Goal: Transaction & Acquisition: Purchase product/service

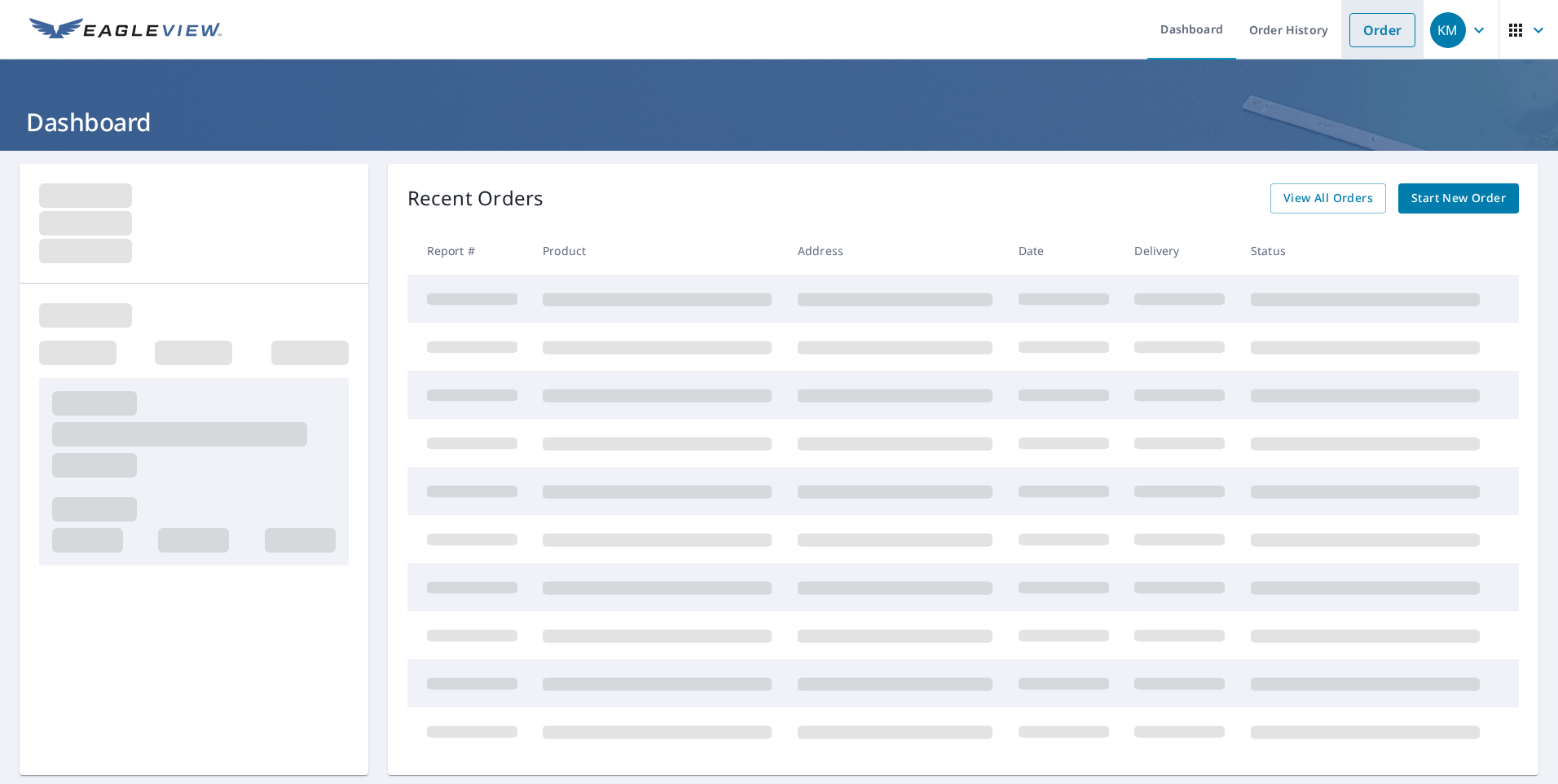
click at [1352, 39] on link "Order" at bounding box center [1382, 30] width 66 height 35
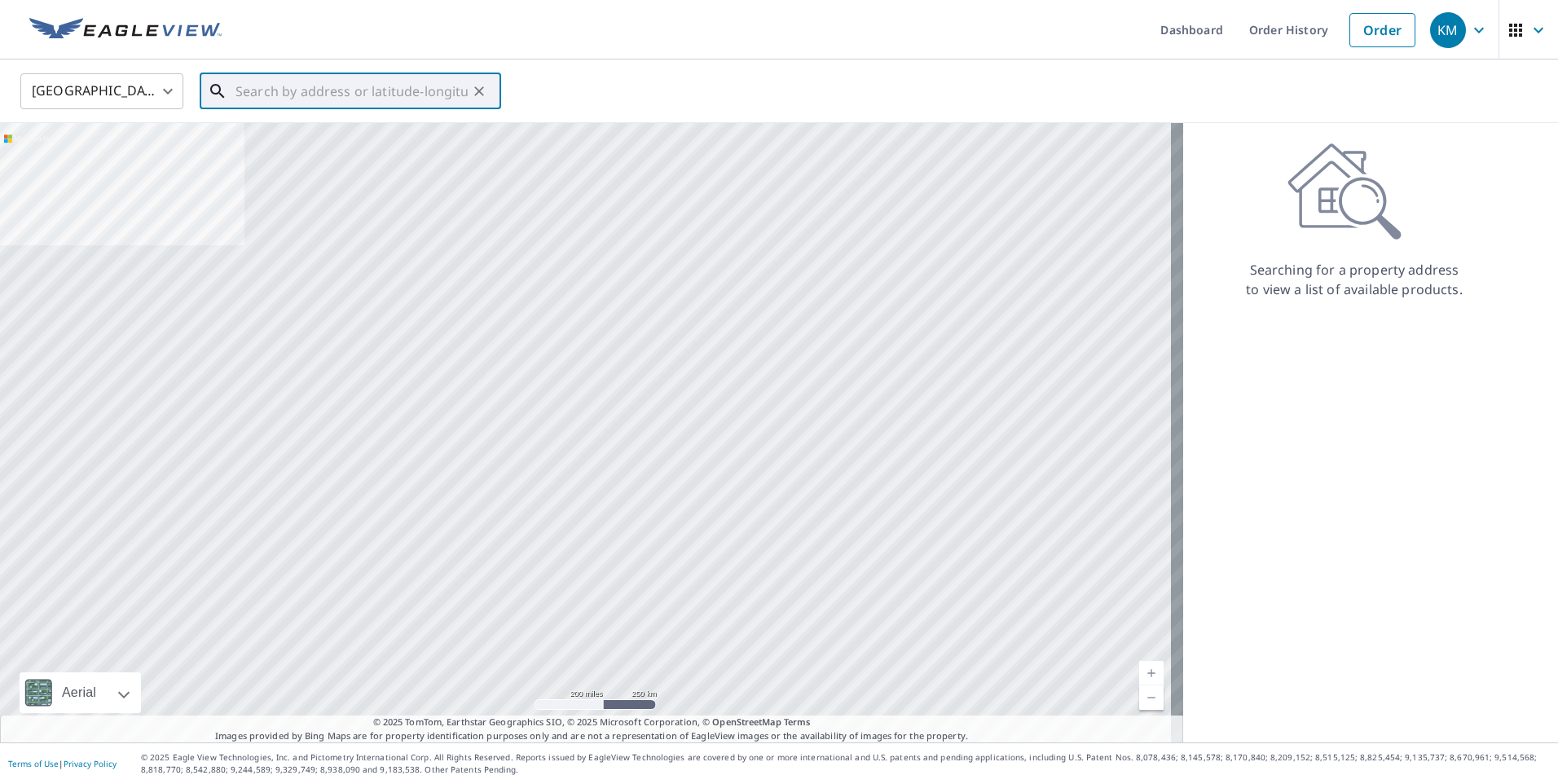
paste input "[STREET_ADDRESS][PERSON_NAME]"
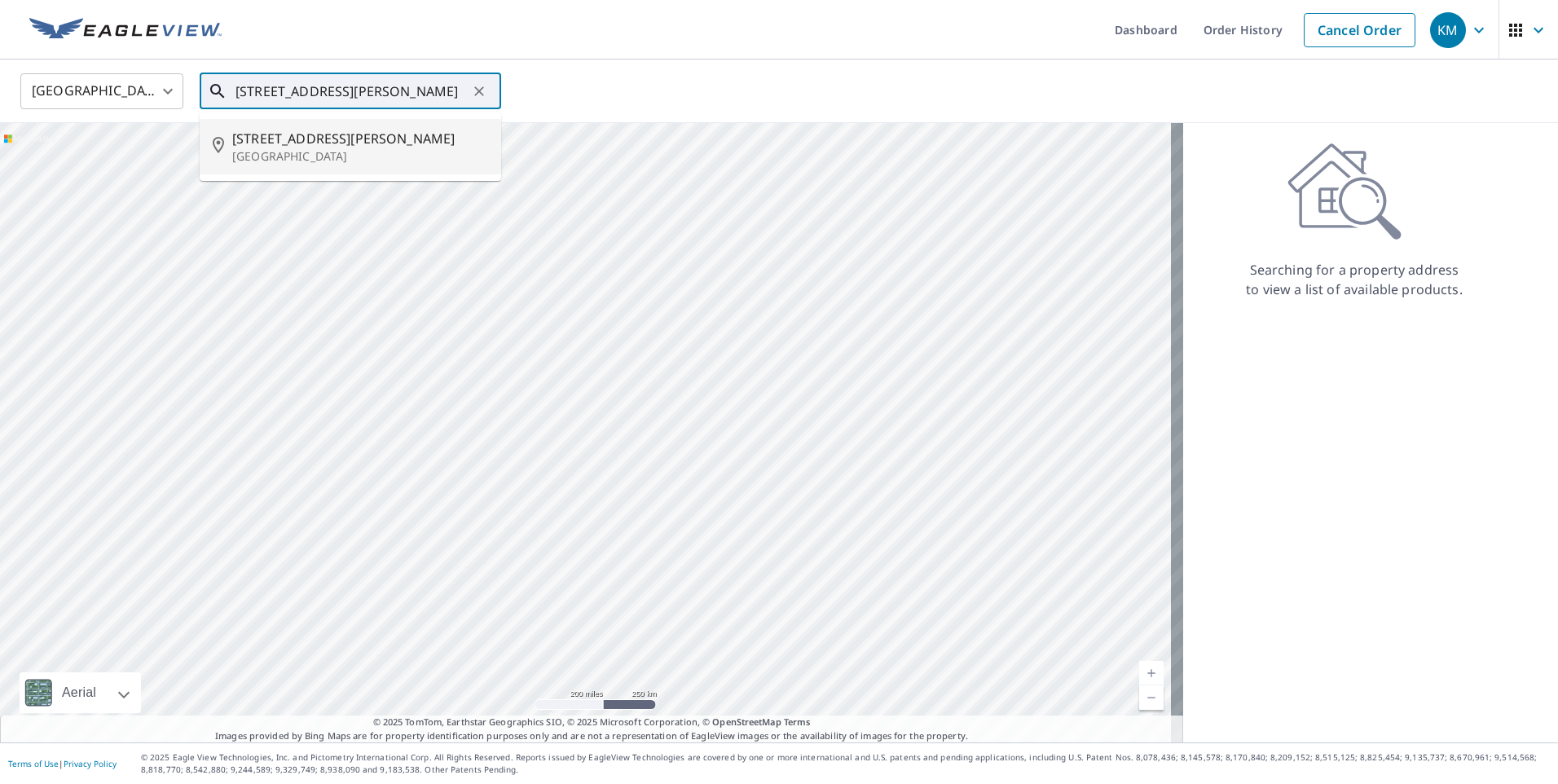
click at [284, 155] on p "[GEOGRAPHIC_DATA]" at bounding box center [360, 156] width 256 height 16
type input "[STREET_ADDRESS][PERSON_NAME]"
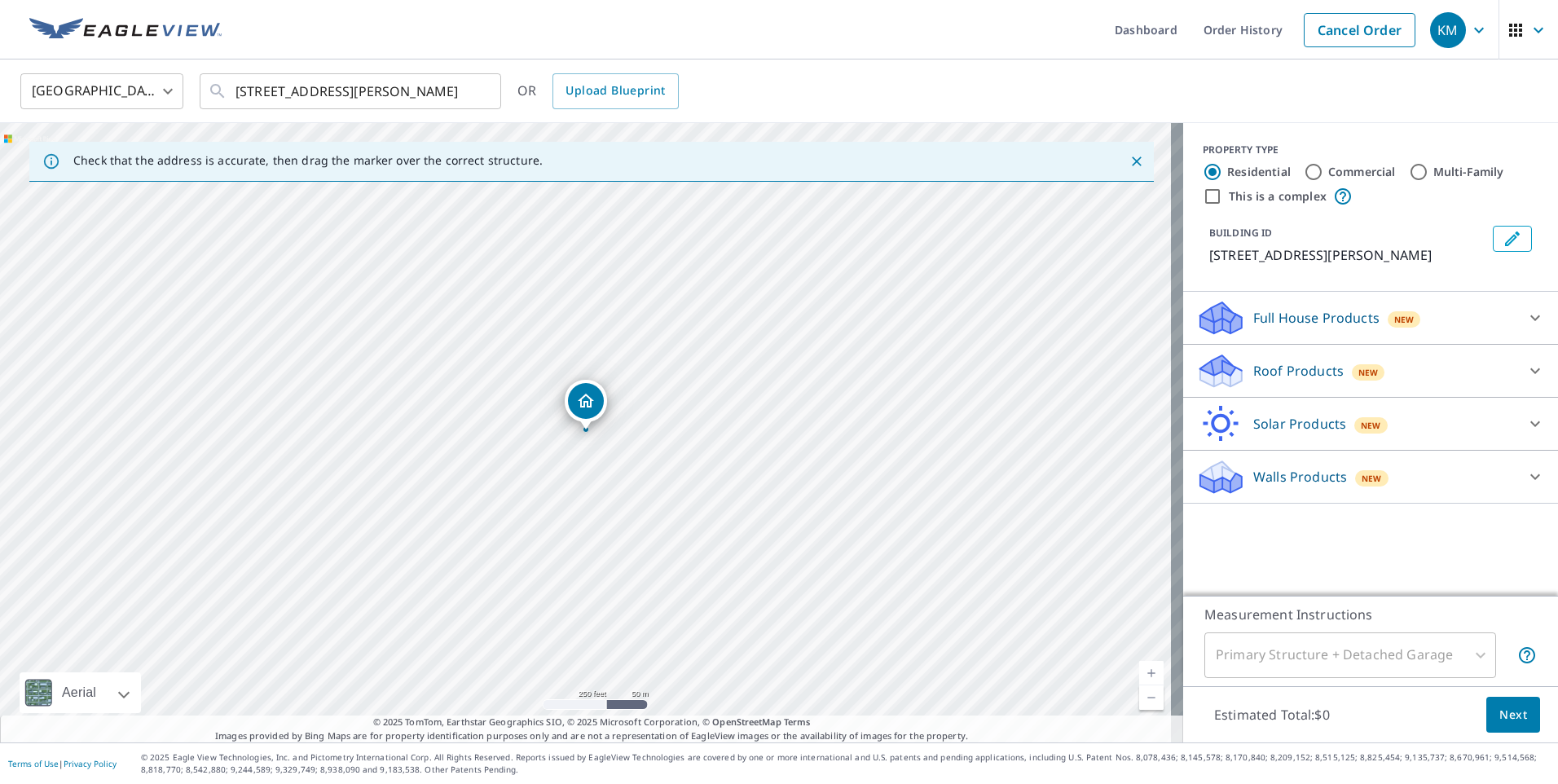
click at [1254, 365] on p "Roof Products" at bounding box center [1299, 371] width 90 height 20
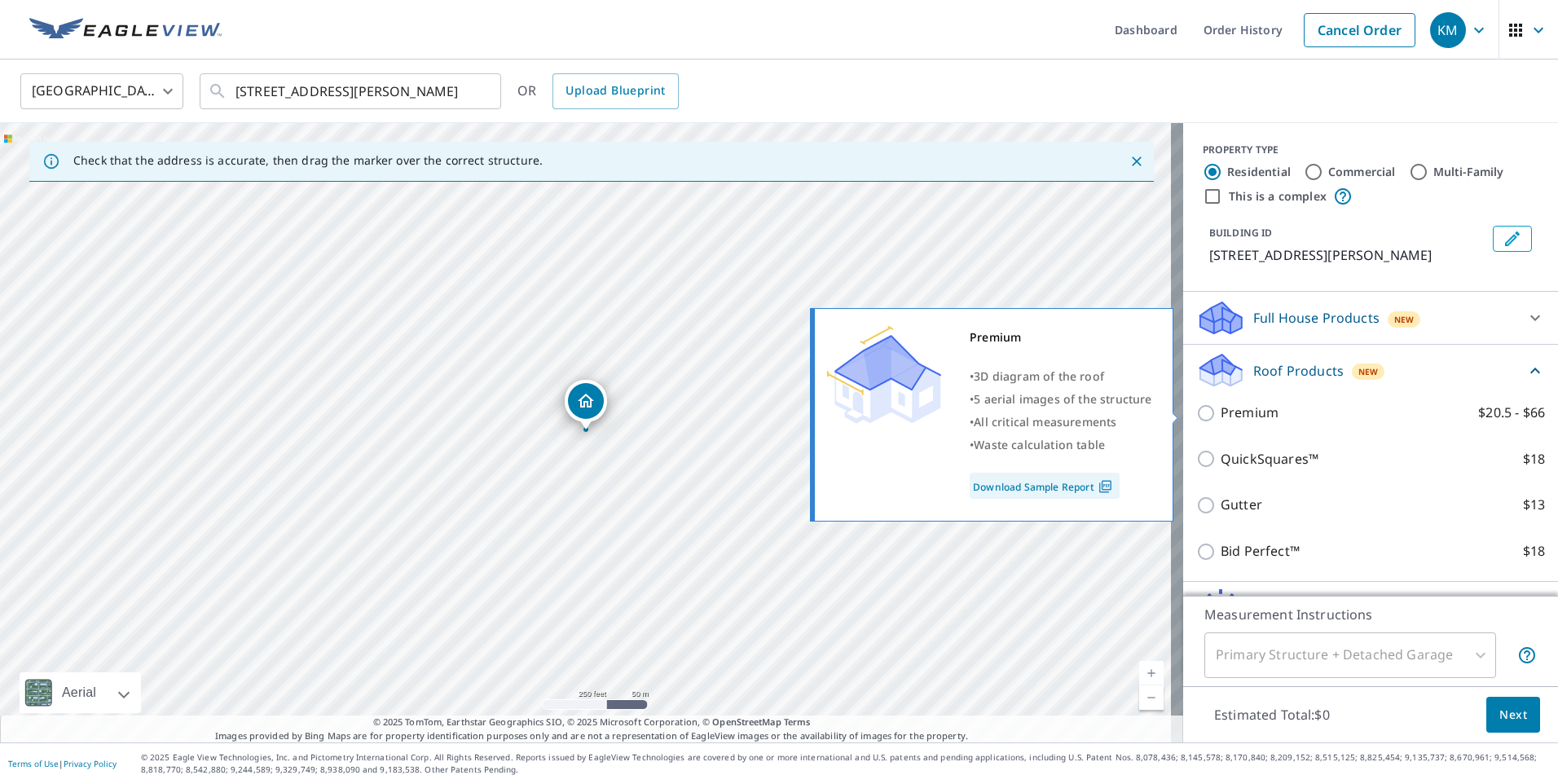
click at [1221, 412] on p "Premium" at bounding box center [1249, 412] width 58 height 20
click at [1215, 412] on input "Premium $20.5 - $66" at bounding box center [1208, 413] width 25 height 20
checkbox input "true"
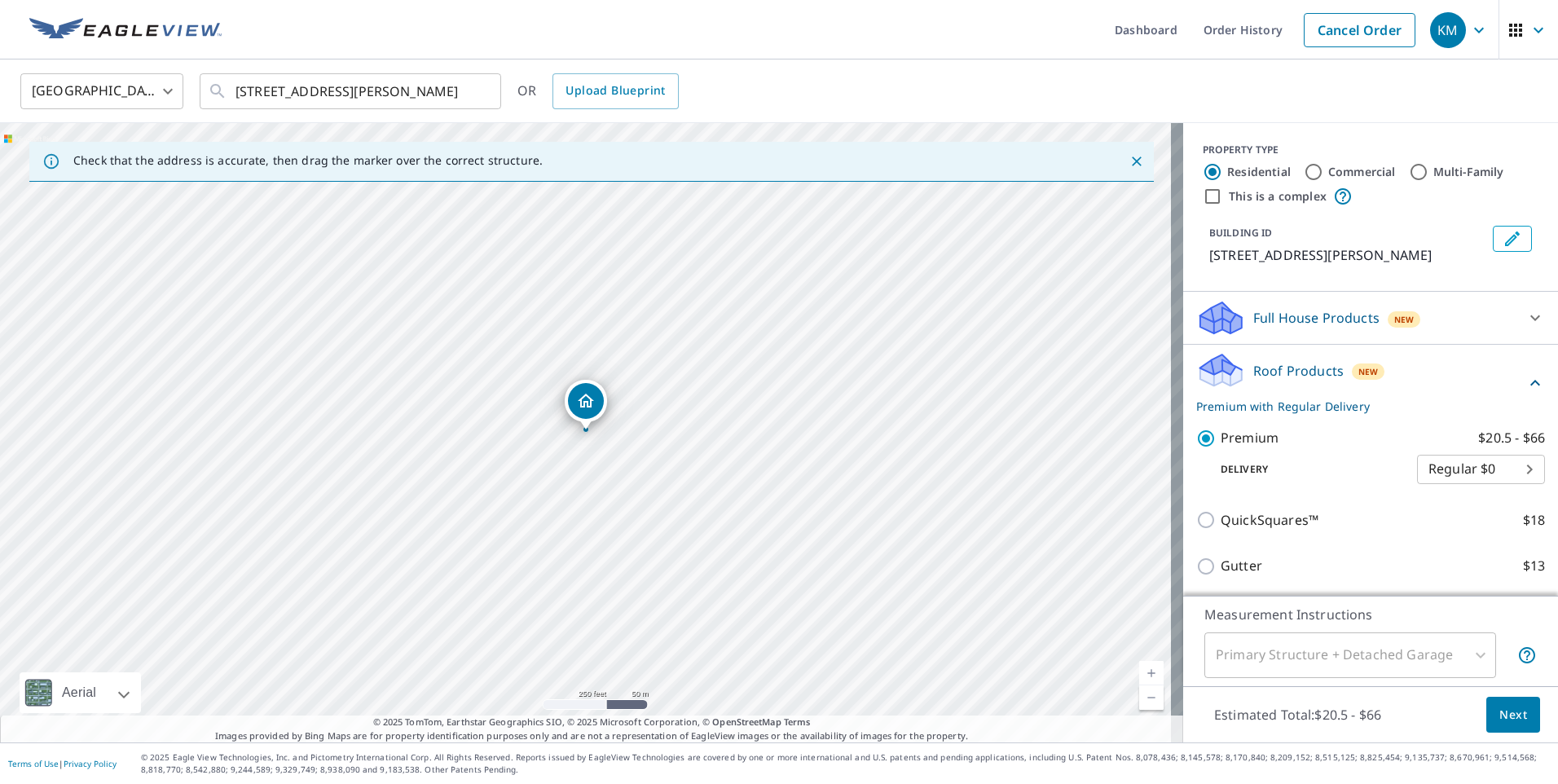
click at [1499, 710] on span "Next" at bounding box center [1513, 714] width 28 height 20
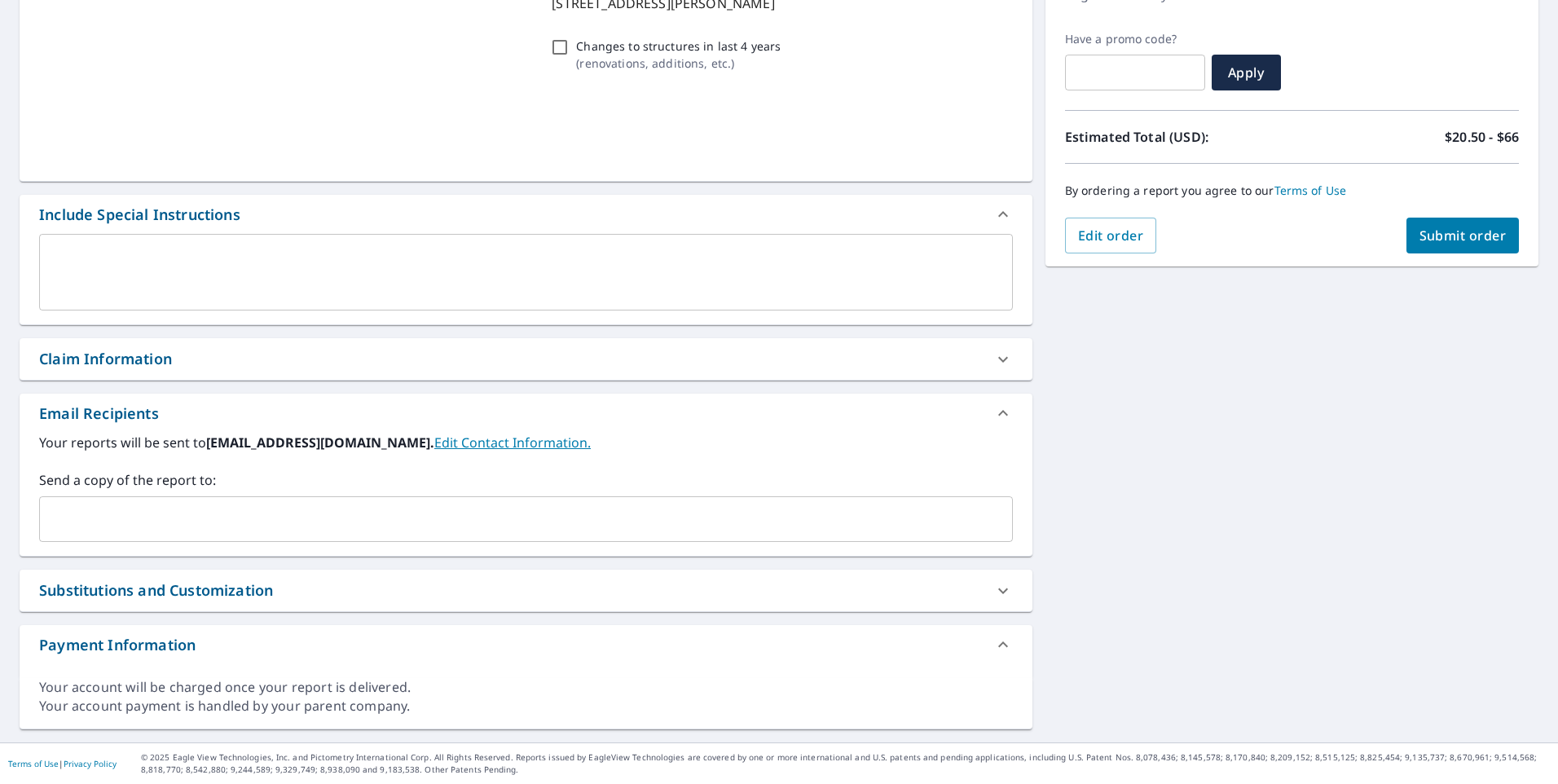
scroll to position [254, 0]
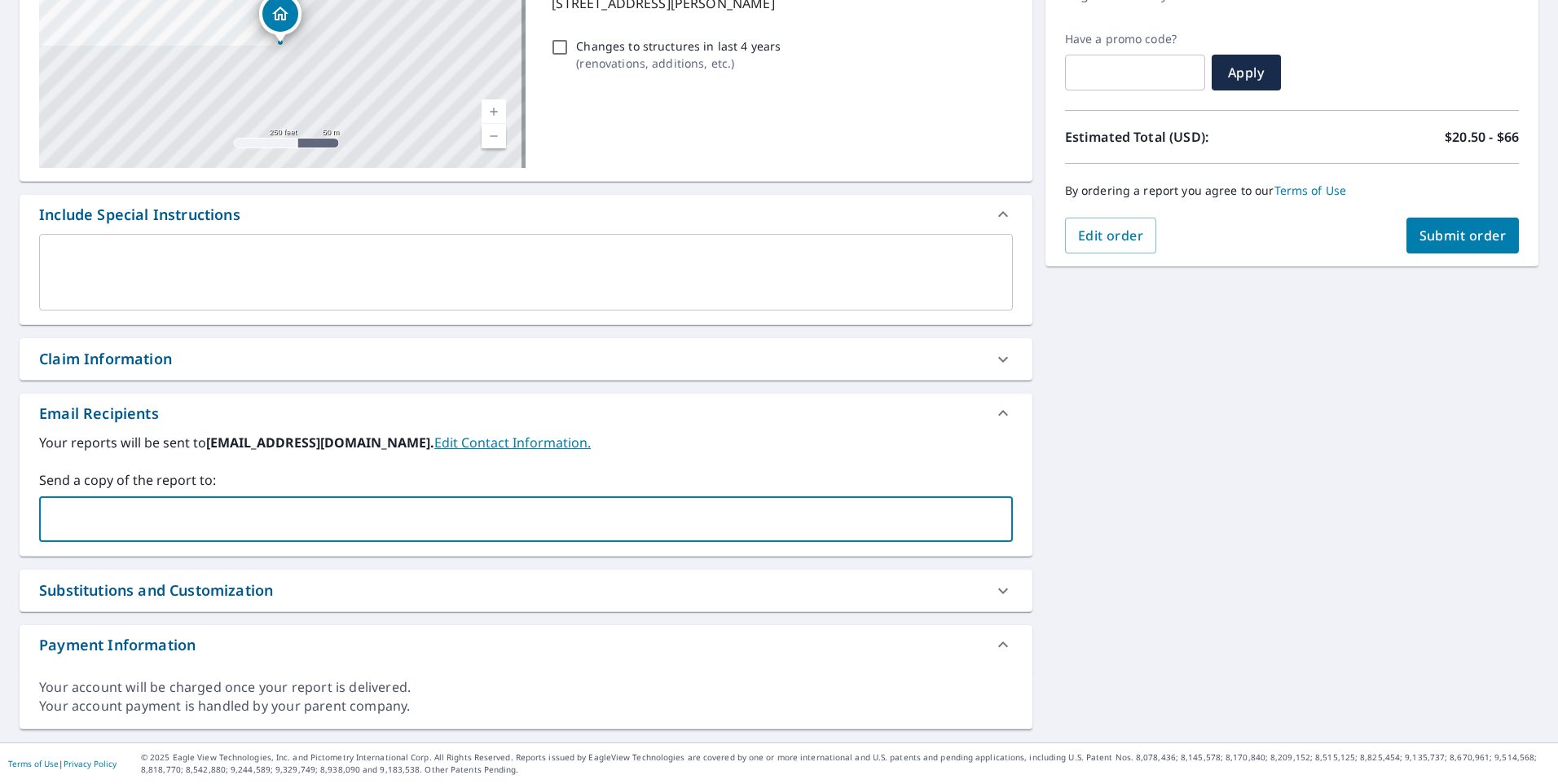
paste input "[PERSON_NAME][EMAIL_ADDRESS][PERSON_NAME][DOMAIN_NAME]"
type input "[PERSON_NAME][EMAIL_ADDRESS][PERSON_NAME][DOMAIN_NAME]"
click at [1428, 248] on button "Submit order" at bounding box center [1463, 235] width 114 height 35
checkbox input "true"
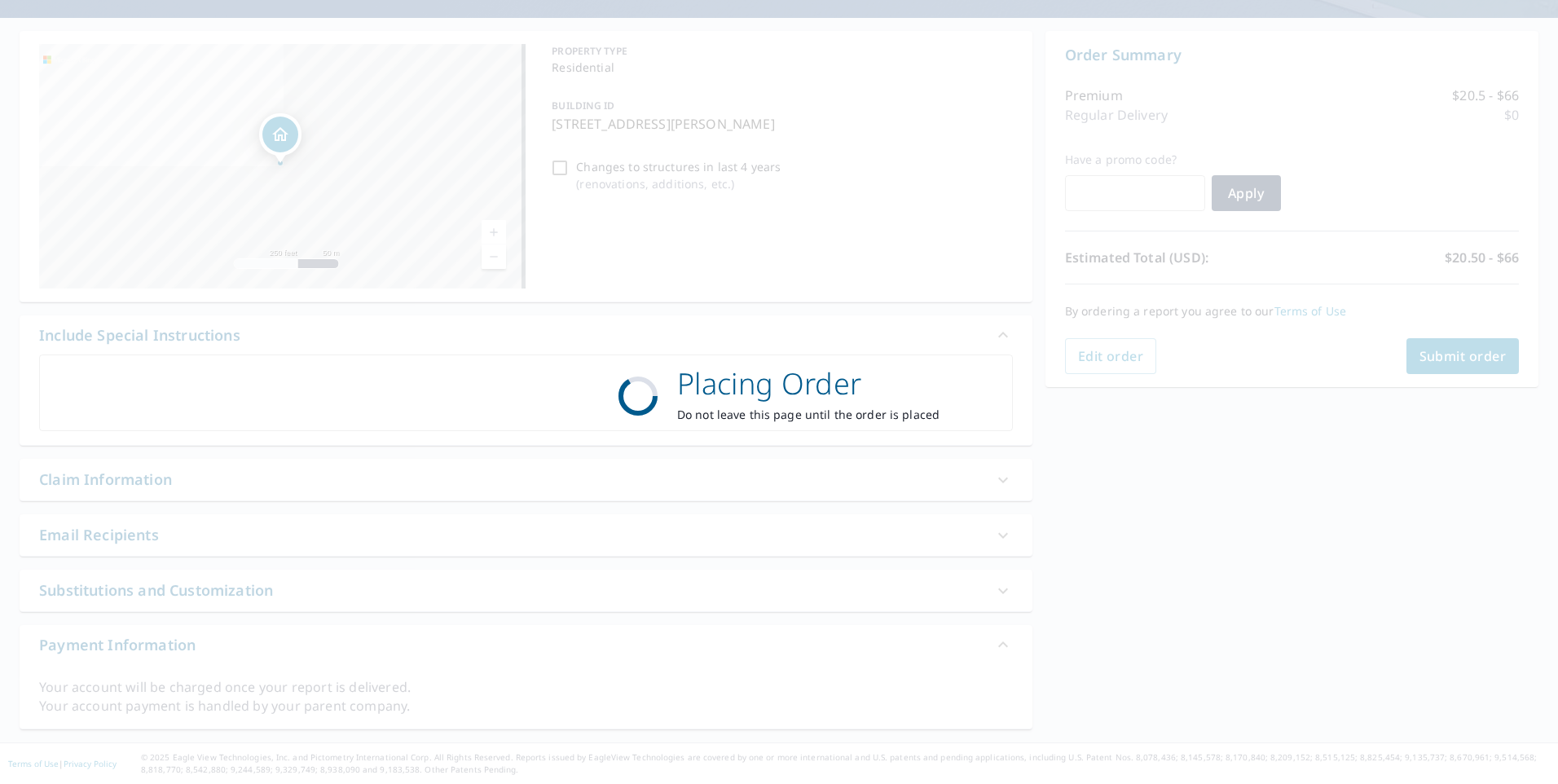
scroll to position [133, 0]
